Goal: Task Accomplishment & Management: Manage account settings

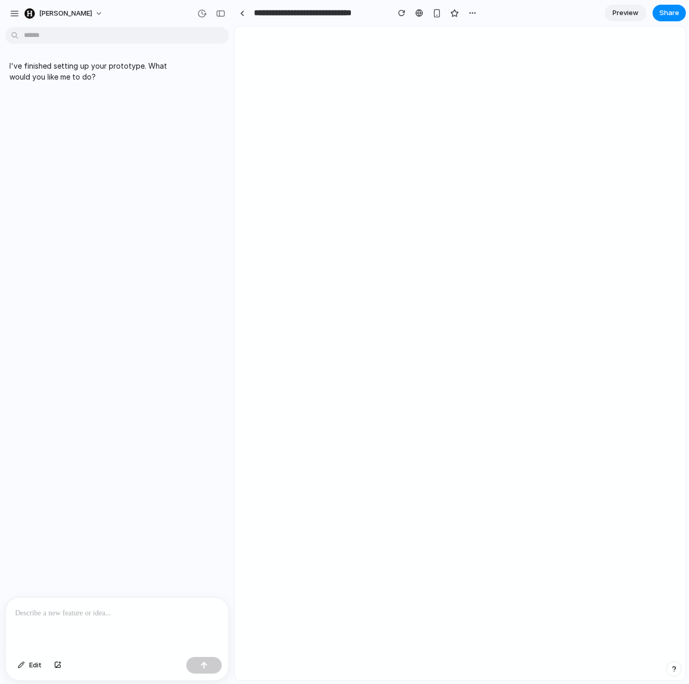
click at [118, 261] on div "I've finished setting up your prototype. What would you like me to do?" at bounding box center [114, 314] width 228 height 566
click at [62, 71] on p "I've finished setting up your prototype. What would you like me to do?" at bounding box center [96, 71] width 174 height 22
click at [103, 259] on div "I've finished setting up your prototype. What would you like me to do?" at bounding box center [114, 314] width 228 height 566
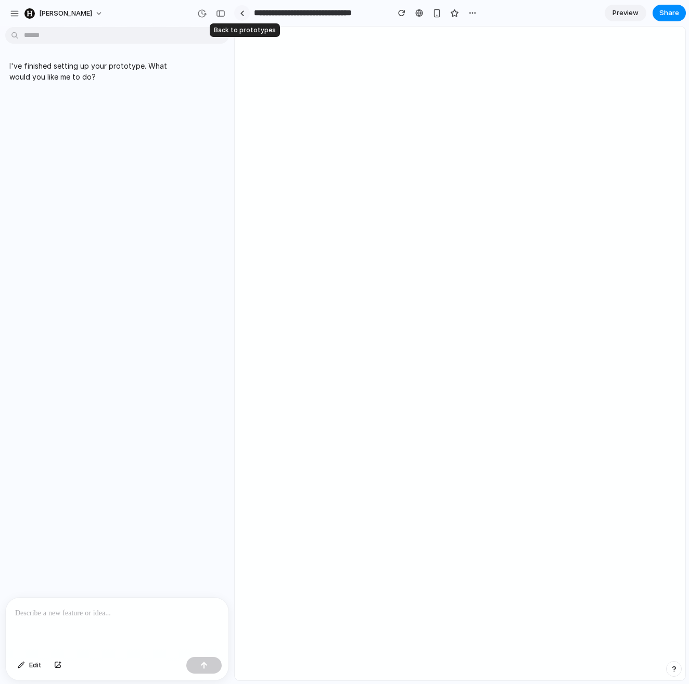
click at [243, 13] on div at bounding box center [242, 13] width 5 height 6
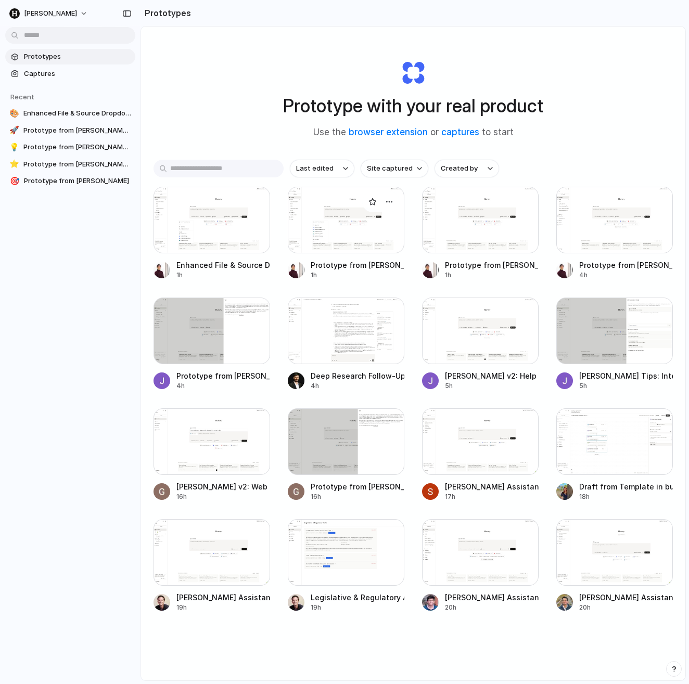
click at [386, 229] on div at bounding box center [346, 220] width 117 height 67
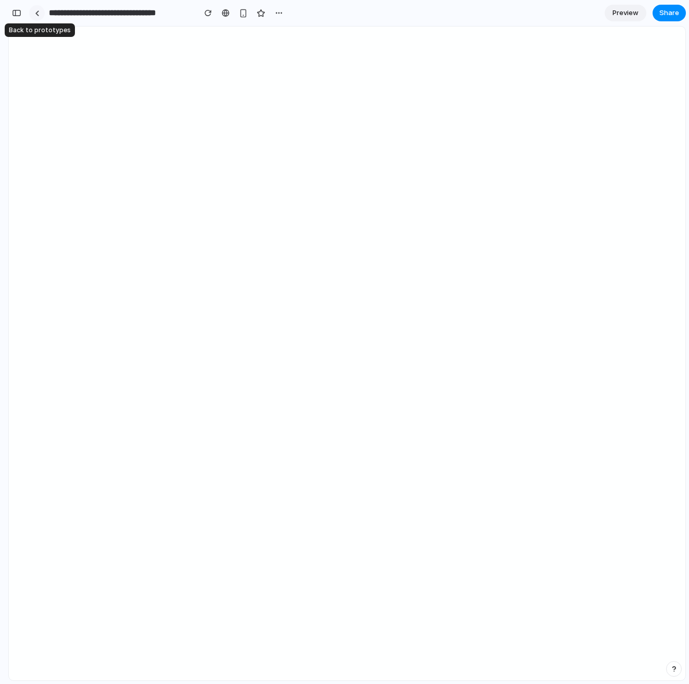
click at [40, 16] on link at bounding box center [37, 13] width 16 height 16
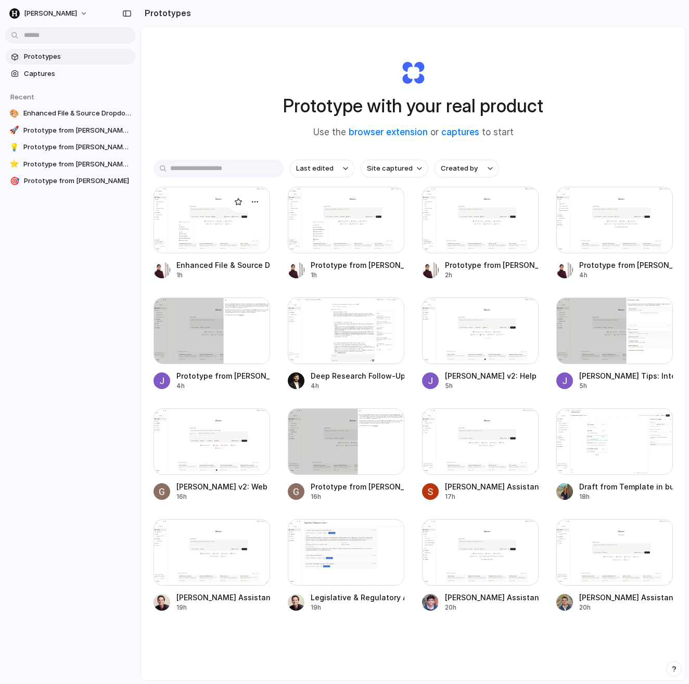
click at [219, 238] on div at bounding box center [211, 220] width 117 height 67
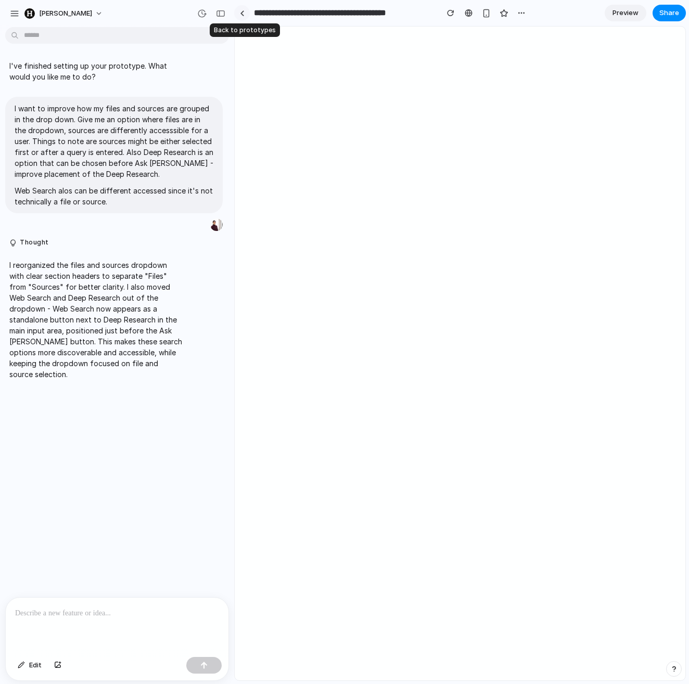
click at [243, 15] on div at bounding box center [242, 13] width 5 height 6
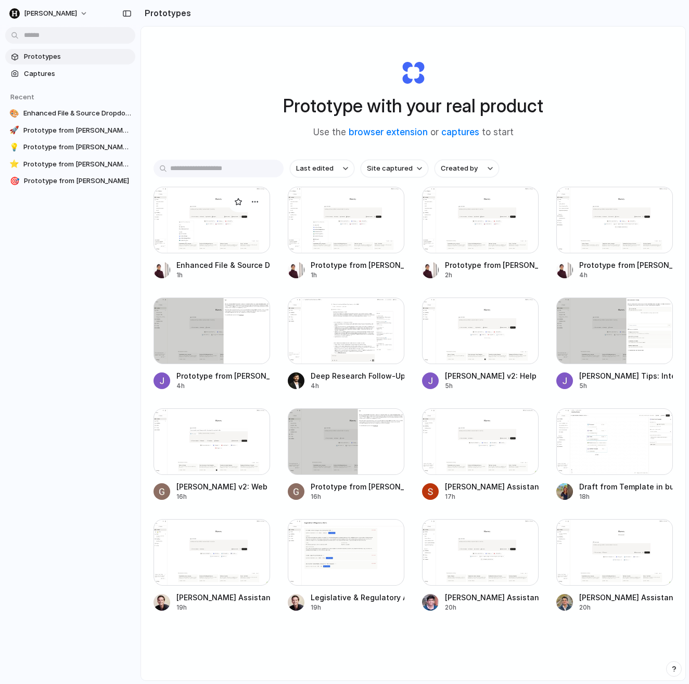
click at [201, 221] on div at bounding box center [211, 220] width 117 height 67
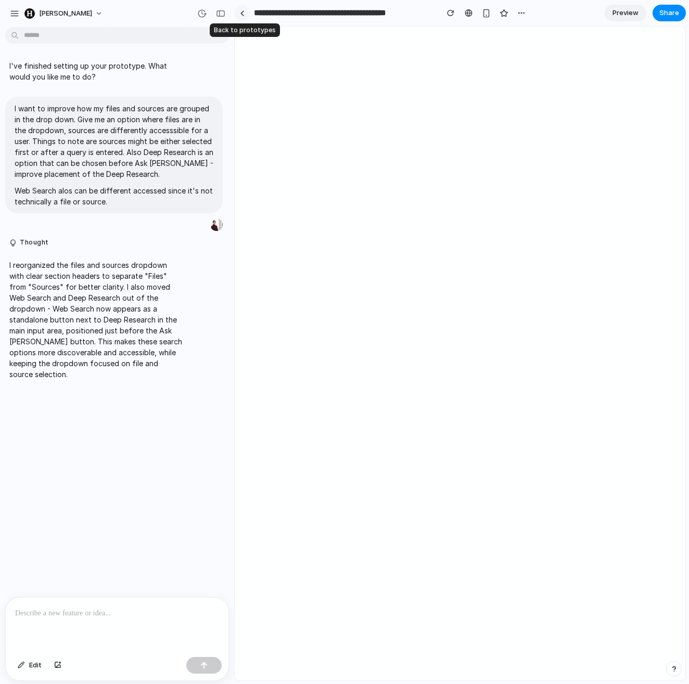
click at [241, 14] on div at bounding box center [242, 13] width 5 height 6
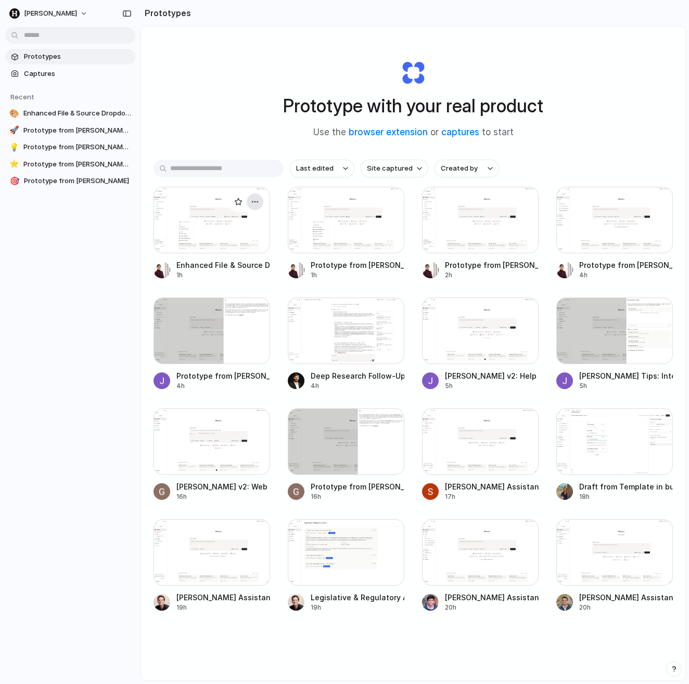
click at [258, 202] on div "button" at bounding box center [255, 202] width 8 height 8
click at [227, 273] on li "Delete" at bounding box center [225, 275] width 74 height 17
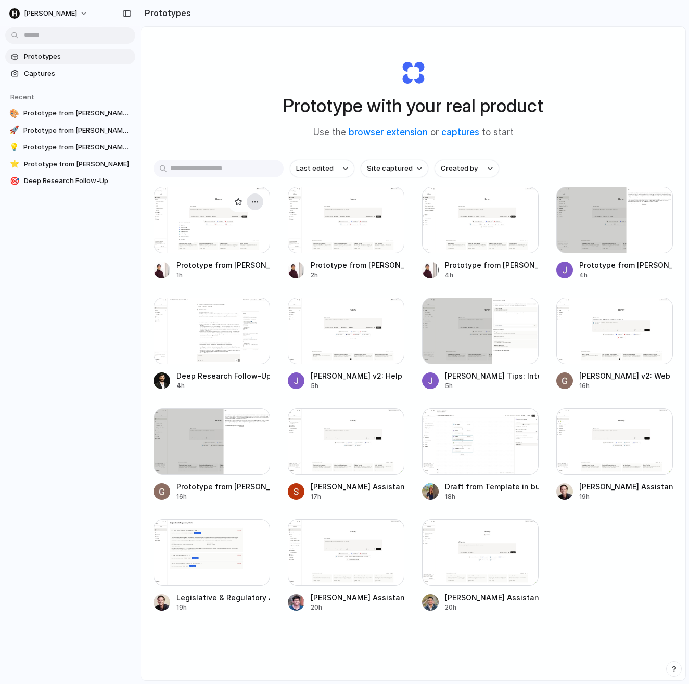
click at [258, 199] on div "button" at bounding box center [255, 202] width 8 height 8
click at [232, 270] on li "Delete" at bounding box center [225, 275] width 74 height 17
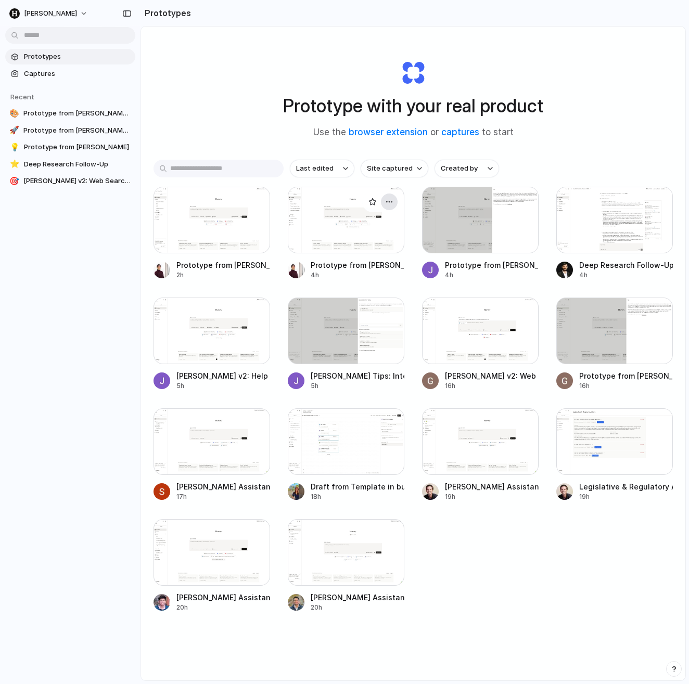
click at [387, 204] on div "button" at bounding box center [389, 202] width 8 height 8
click at [361, 277] on li "Delete" at bounding box center [360, 275] width 74 height 17
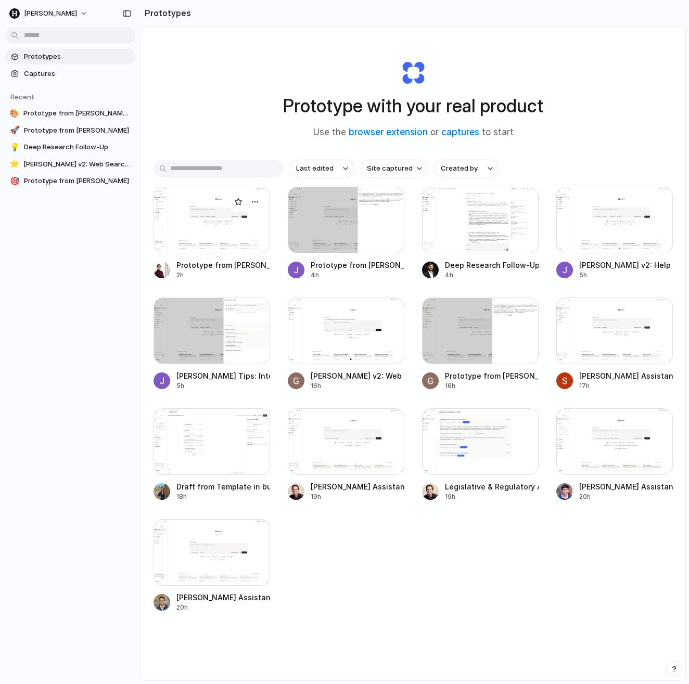
click at [260, 193] on div at bounding box center [246, 201] width 37 height 21
click at [259, 197] on button "button" at bounding box center [255, 202] width 17 height 17
click at [214, 278] on span "Delete" at bounding box center [215, 275] width 22 height 10
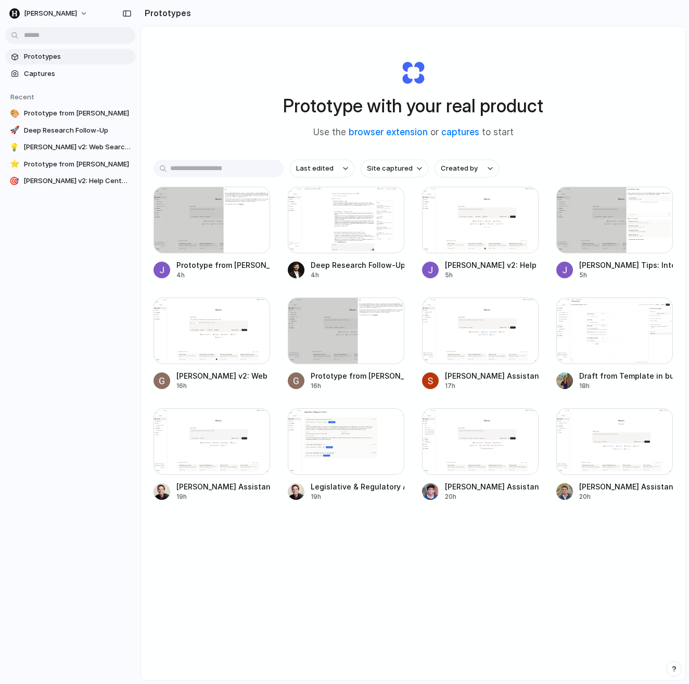
click at [445, 602] on div "Prototype with your real product Use the browser extension or captures to start…" at bounding box center [413, 381] width 544 height 709
click at [337, 169] on button "Last edited" at bounding box center [322, 169] width 65 height 18
click at [177, 106] on div "Last edited Last created Alphabetical" at bounding box center [344, 342] width 689 height 684
click at [54, 71] on span "Captures" at bounding box center [77, 74] width 107 height 10
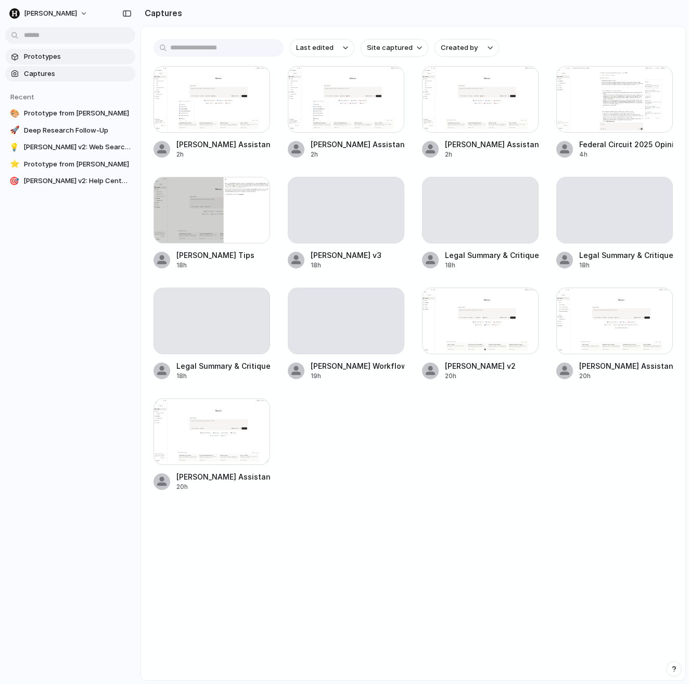
click at [54, 60] on span "Prototypes" at bounding box center [77, 57] width 107 height 10
